Goal: Information Seeking & Learning: Find specific page/section

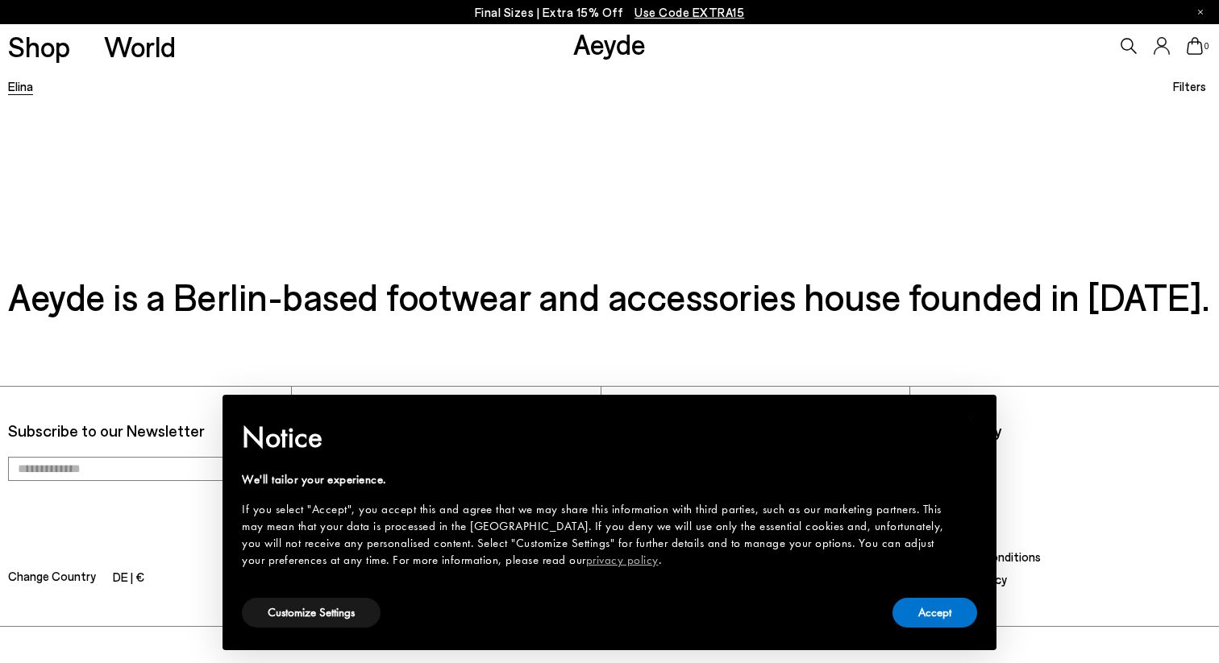
scroll to position [505, 0]
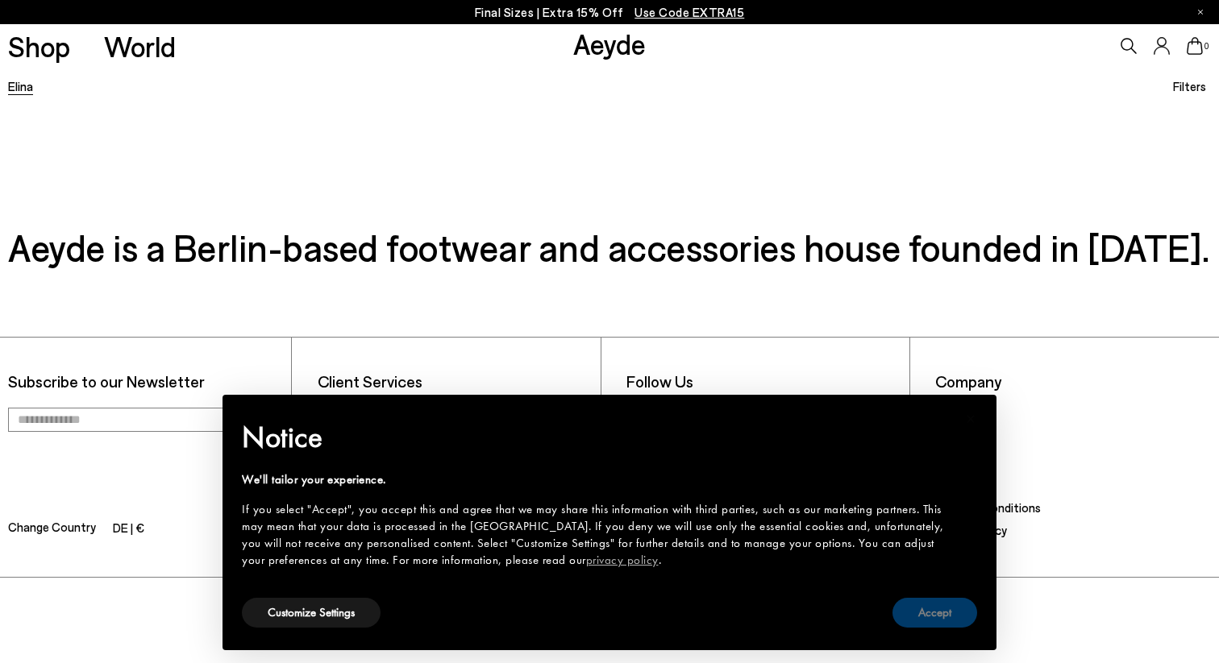
click at [940, 617] on button "Accept" at bounding box center [934, 613] width 85 height 30
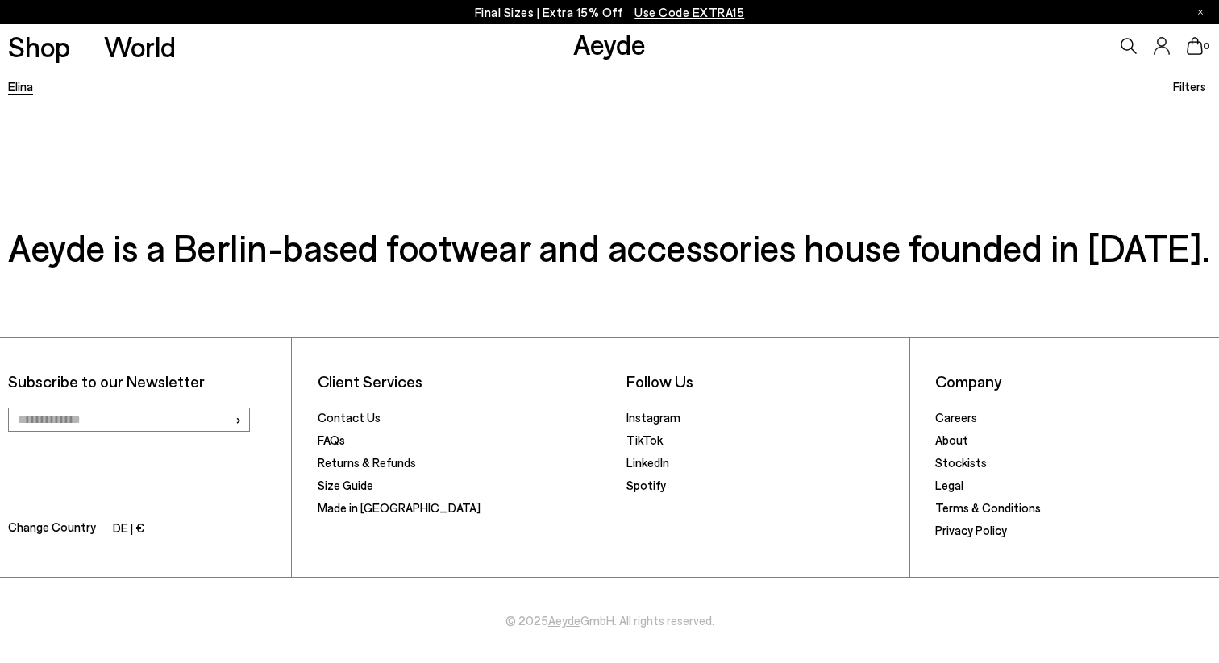
scroll to position [0, 0]
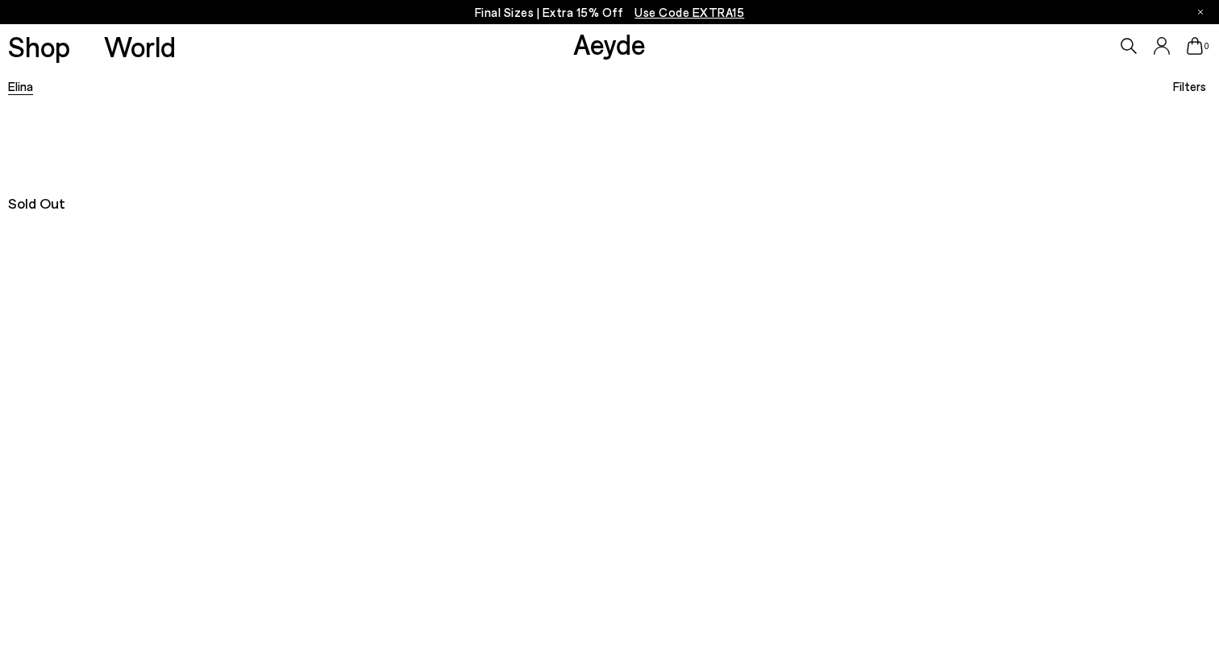
click at [18, 84] on link "Elina" at bounding box center [20, 86] width 25 height 15
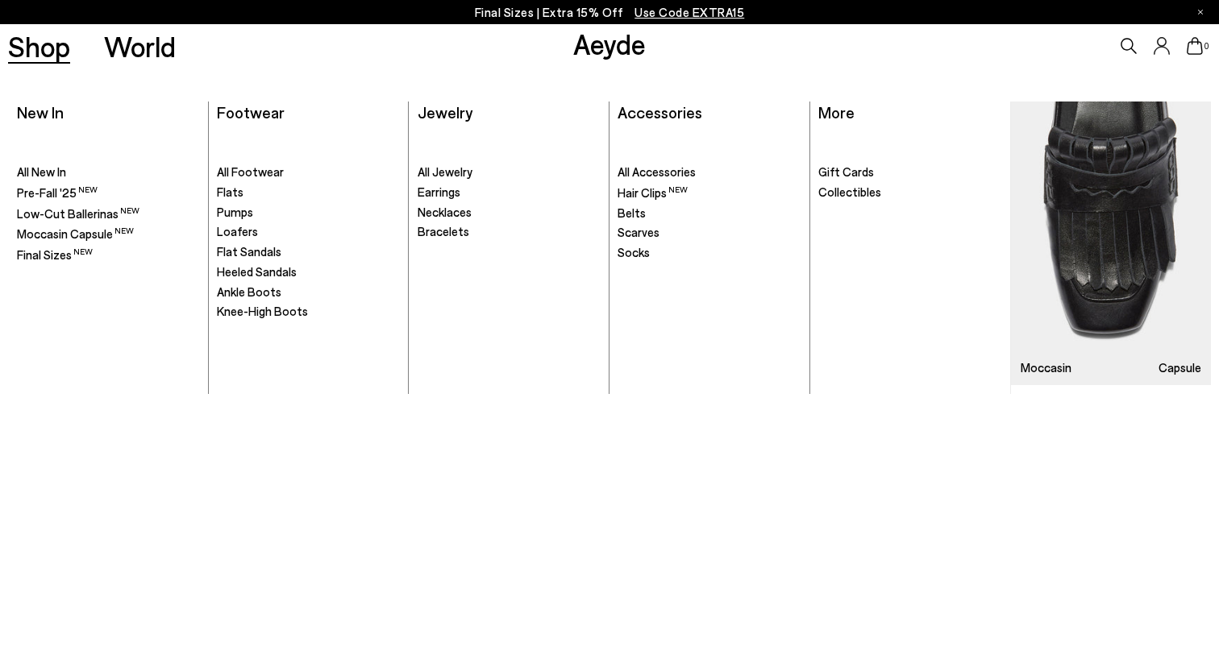
click at [52, 44] on link "Shop" at bounding box center [39, 46] width 62 height 28
click at [52, 51] on link "Shop" at bounding box center [39, 46] width 62 height 28
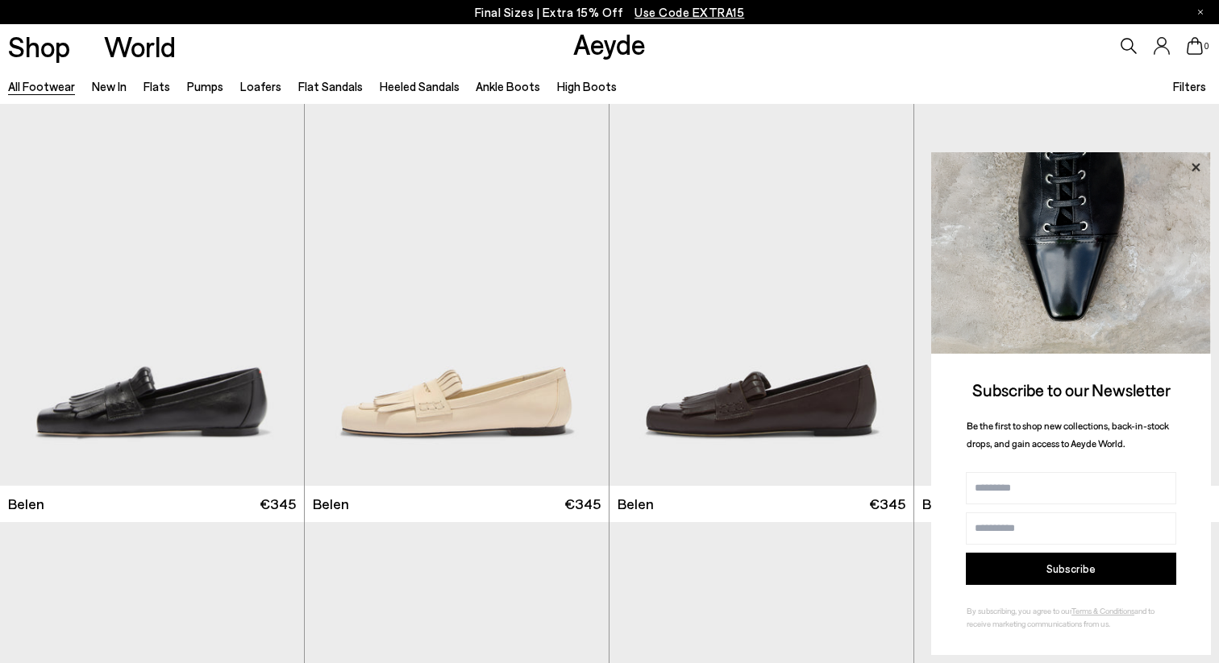
click at [1192, 173] on icon at bounding box center [1195, 167] width 21 height 21
click at [1192, 168] on icon at bounding box center [1195, 167] width 21 height 21
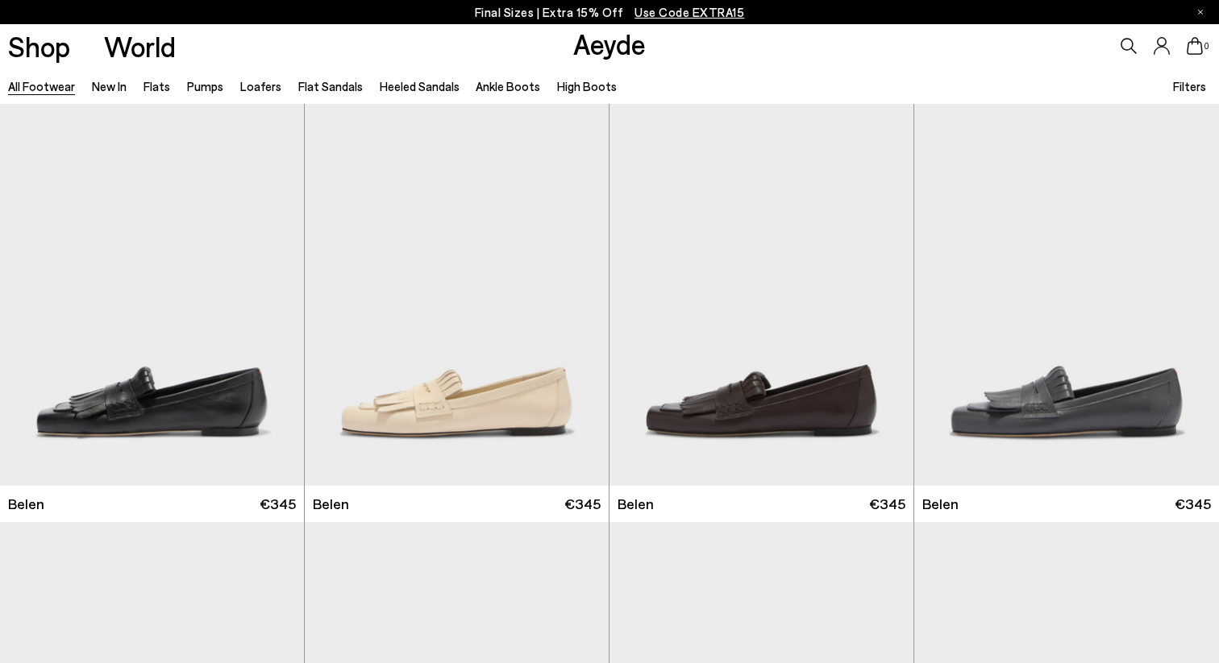
click at [1114, 41] on div "0" at bounding box center [1015, 46] width 406 height 44
click at [1118, 41] on div "0" at bounding box center [1015, 46] width 406 height 44
click at [1122, 48] on icon at bounding box center [1128, 46] width 16 height 16
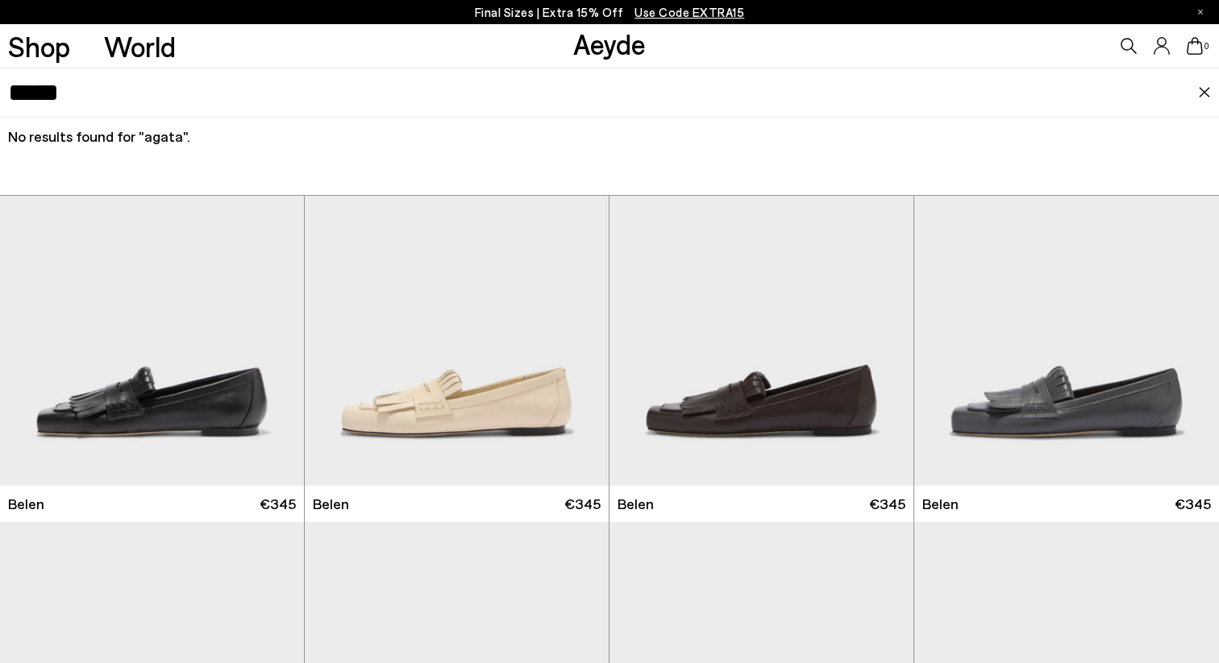
type input "*****"
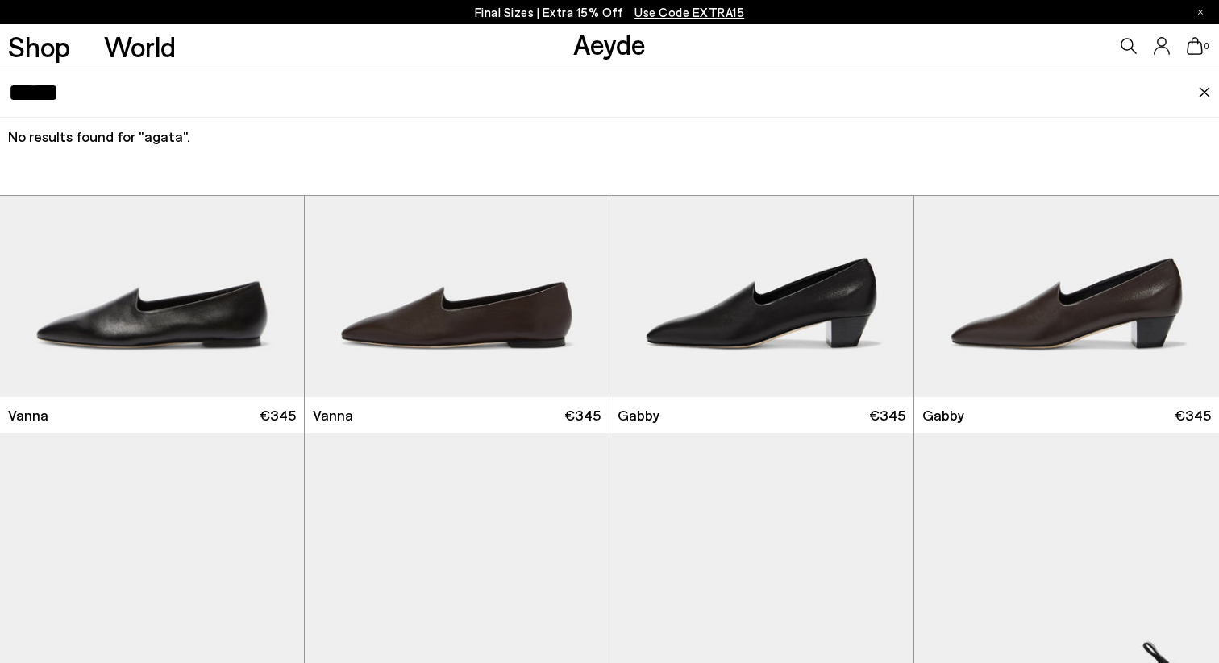
scroll to position [3656, 0]
